Goal: Information Seeking & Learning: Learn about a topic

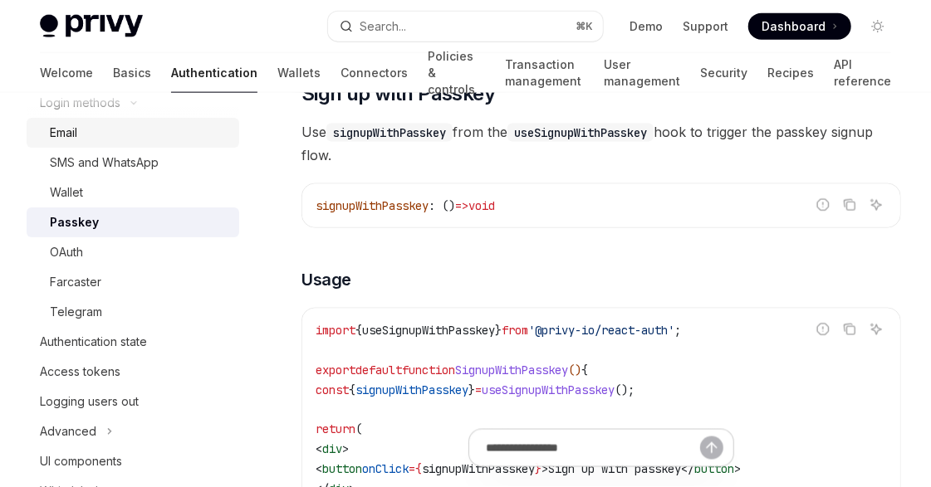
scroll to position [167, 0]
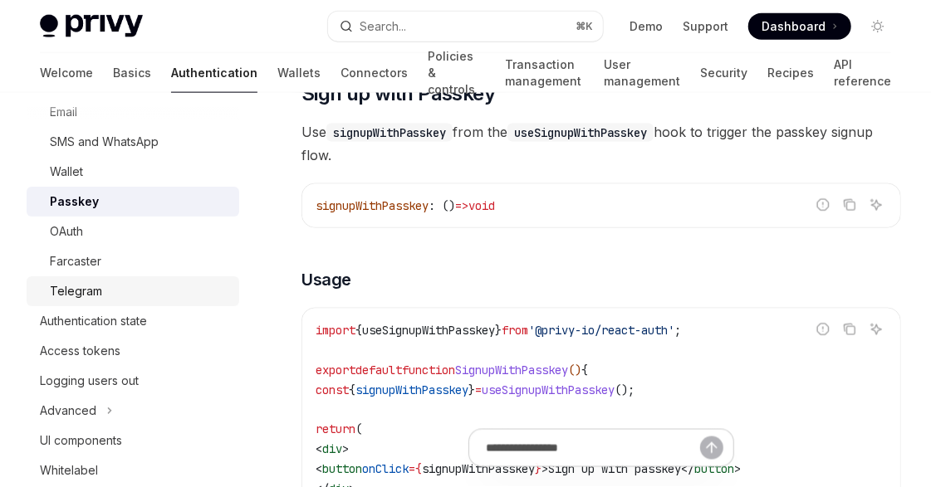
click at [92, 286] on div "Telegram" at bounding box center [76, 291] width 52 height 20
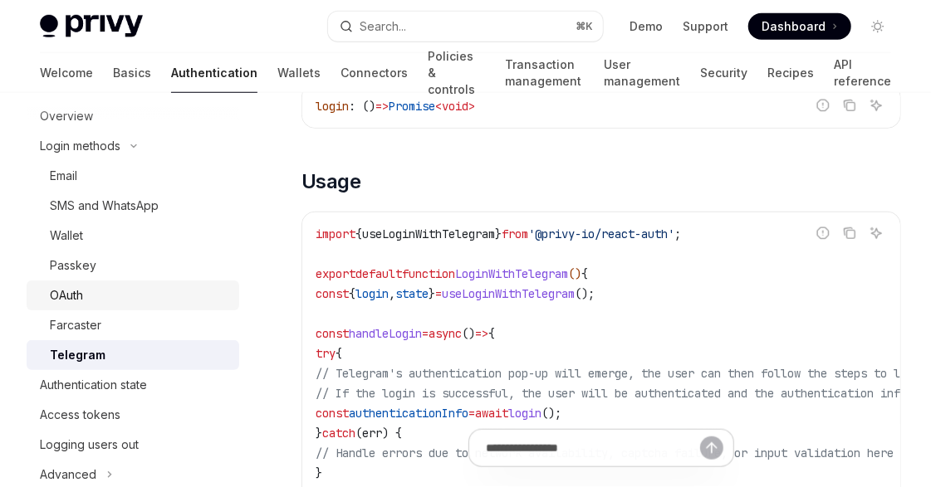
scroll to position [56, 0]
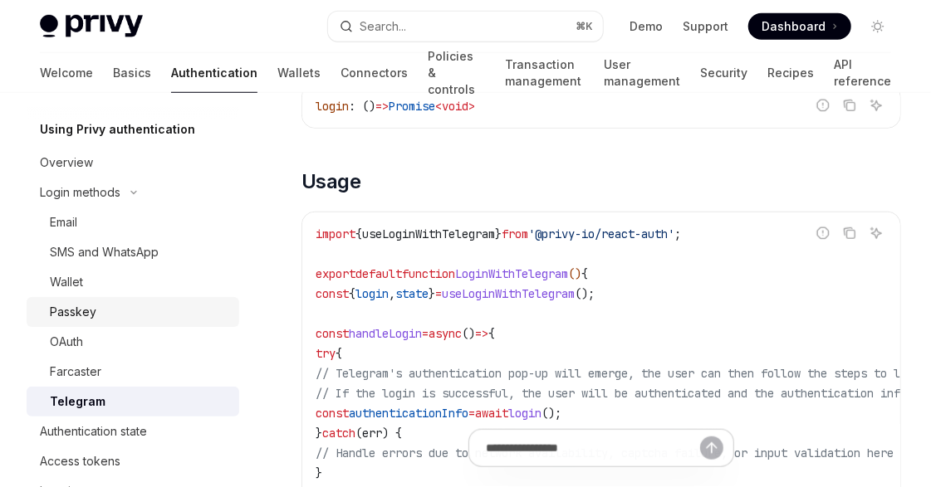
click at [94, 325] on link "Passkey" at bounding box center [133, 312] width 213 height 30
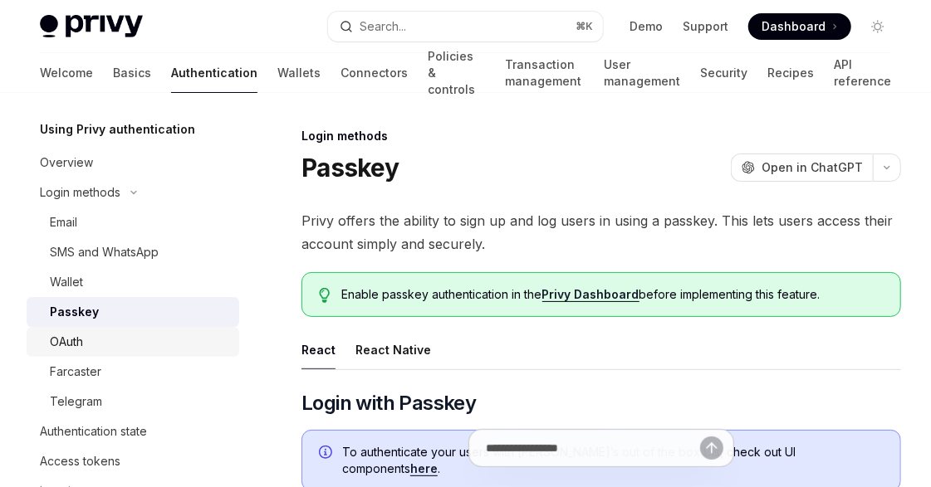
click at [76, 346] on div "OAuth" at bounding box center [66, 342] width 33 height 20
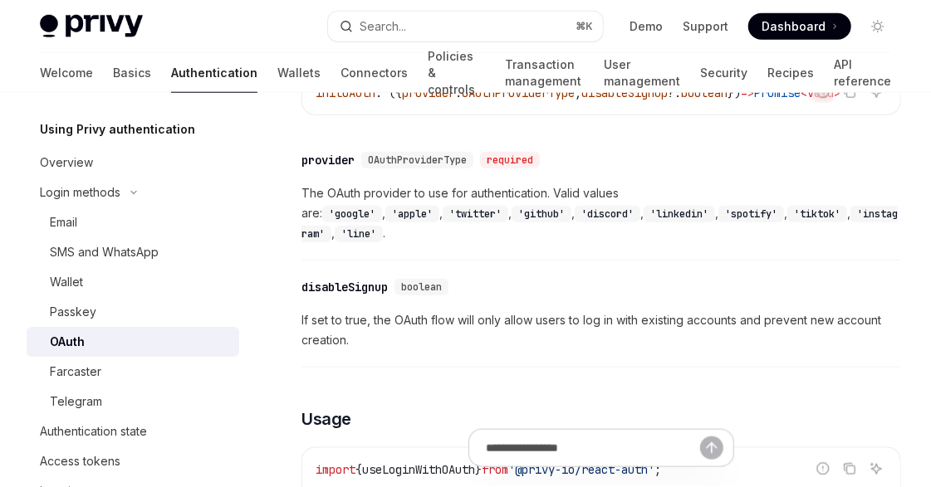
scroll to position [724, 0]
click at [74, 232] on div "Email" at bounding box center [63, 223] width 27 height 20
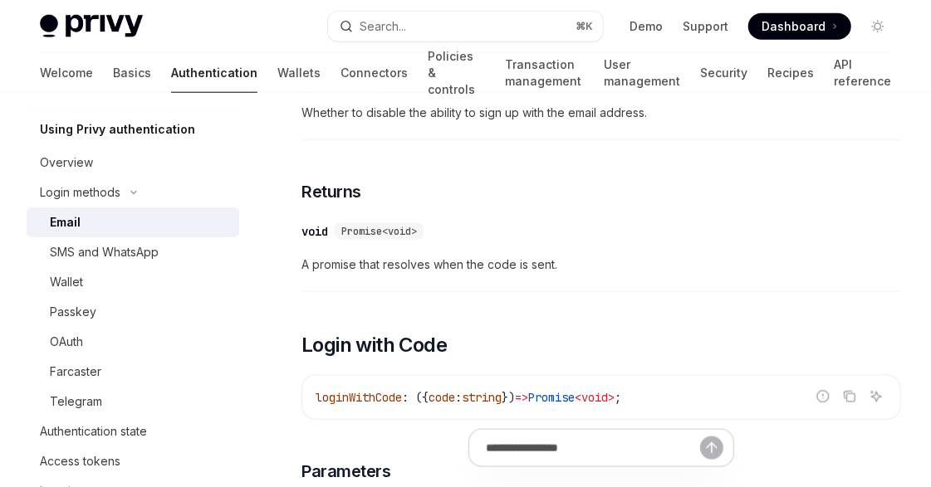
scroll to position [751, 0]
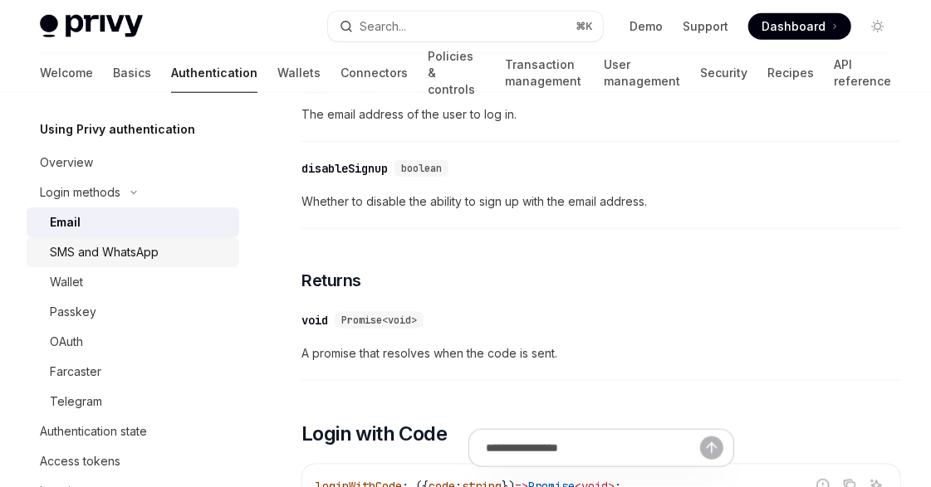
click at [115, 254] on div "SMS and WhatsApp" at bounding box center [104, 252] width 109 height 20
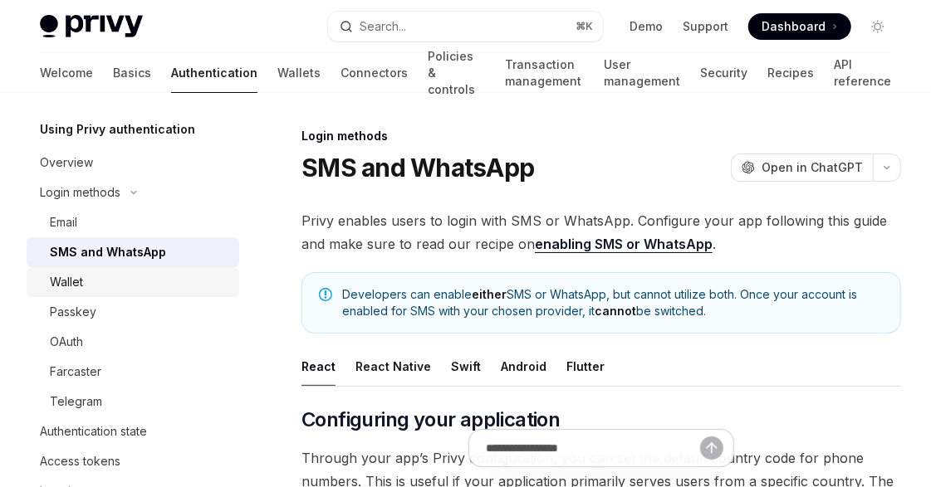
click at [91, 276] on div "Wallet" at bounding box center [139, 282] width 179 height 20
type textarea "*"
